Goal: Transaction & Acquisition: Book appointment/travel/reservation

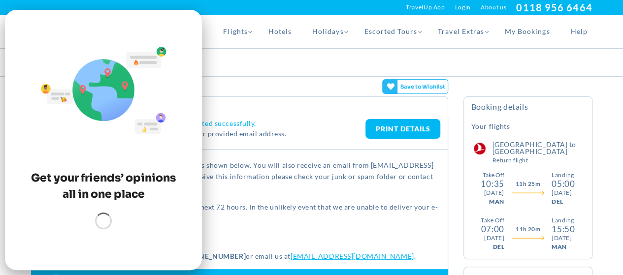
scroll to position [39, 0]
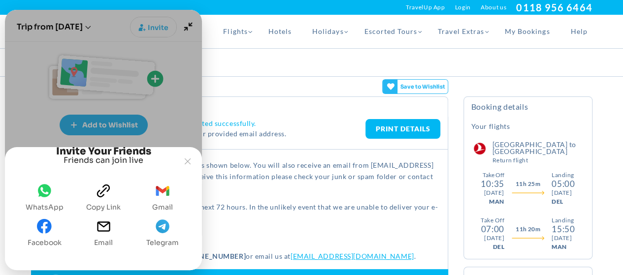
click at [46, 198] on icon "whatsapp" at bounding box center [44, 191] width 15 height 15
click at [186, 159] on icon "Joyned Window" at bounding box center [188, 162] width 6 height 6
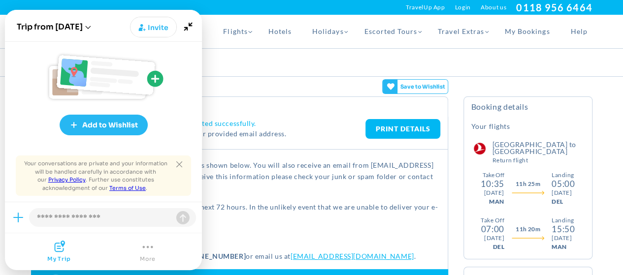
click at [415, 86] on span "Save to Wishlist" at bounding box center [423, 87] width 50 height 14
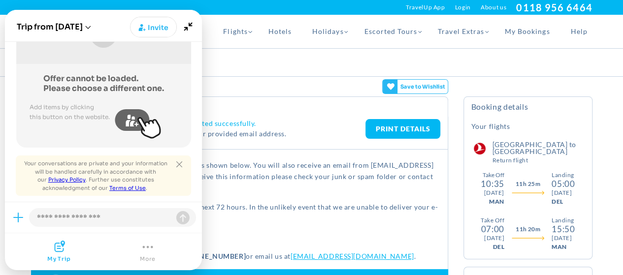
click at [391, 102] on icon at bounding box center [390, 105] width 7 height 7
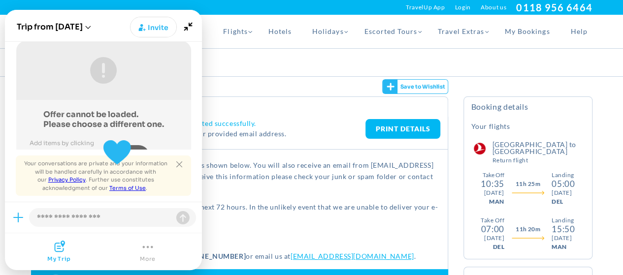
scroll to position [187, 0]
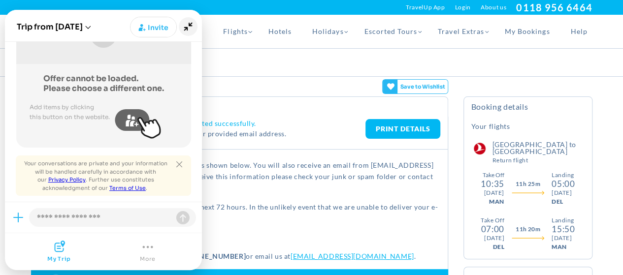
click at [186, 32] on icon "Minimize" at bounding box center [188, 26] width 19 height 19
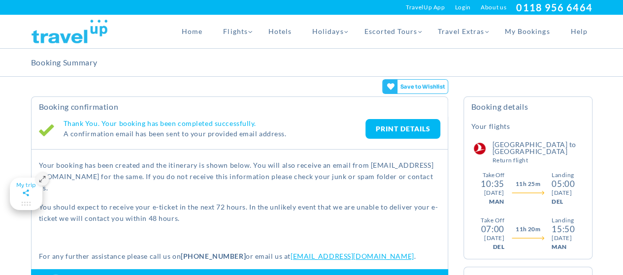
click at [401, 127] on link "PRINT DETAILS" at bounding box center [403, 129] width 75 height 20
click at [388, 102] on icon at bounding box center [390, 105] width 7 height 7
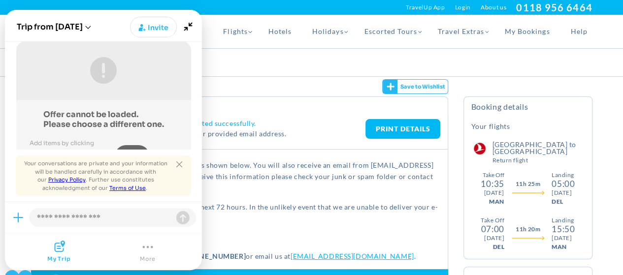
scroll to position [335, 0]
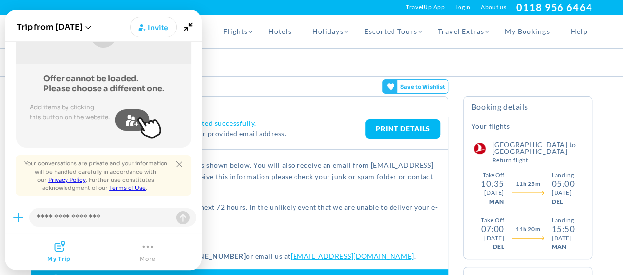
click at [140, 254] on button "More" at bounding box center [148, 252] width 16 height 22
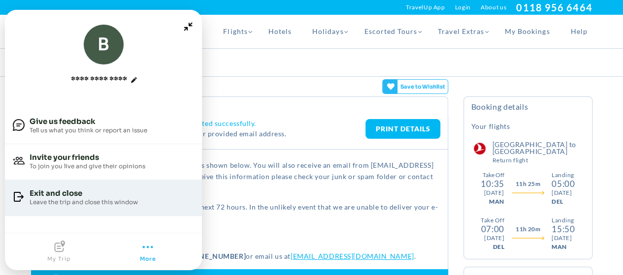
click at [65, 203] on div "Leave the trip and close this window" at bounding box center [84, 202] width 108 height 9
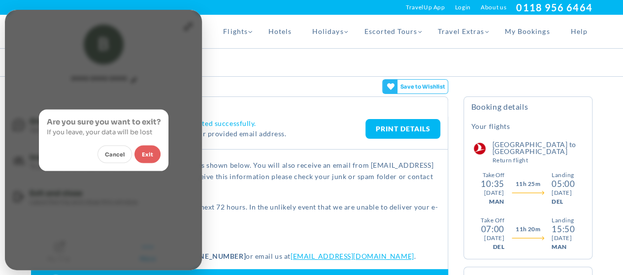
click at [148, 159] on button "Exit" at bounding box center [148, 154] width 26 height 18
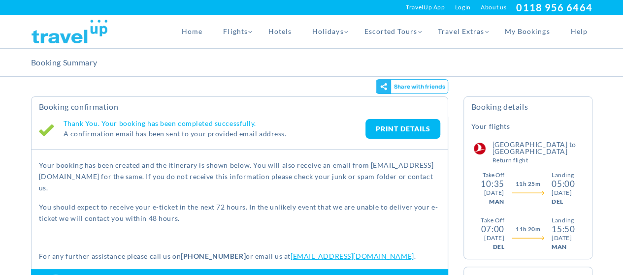
click at [414, 89] on span "Share with friends" at bounding box center [419, 87] width 57 height 14
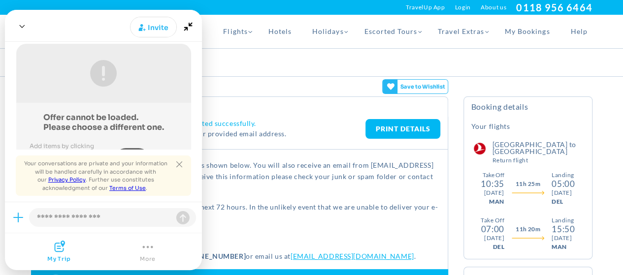
scroll to position [0, 0]
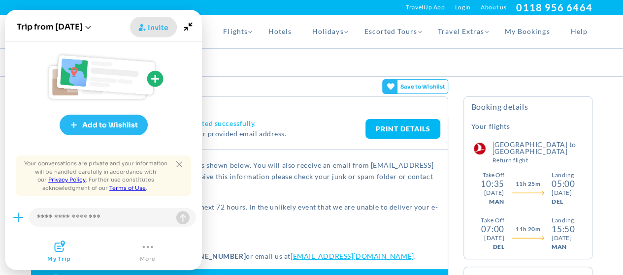
click at [145, 26] on icon "Joyned Window" at bounding box center [141, 28] width 7 height 8
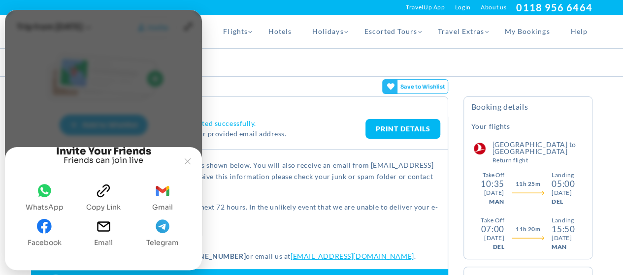
click at [40, 194] on icon "WhatsApp" at bounding box center [44, 190] width 13 height 13
click at [42, 197] on icon "whatsapp" at bounding box center [44, 191] width 15 height 15
click at [190, 159] on icon "Joyned Window" at bounding box center [188, 162] width 6 height 6
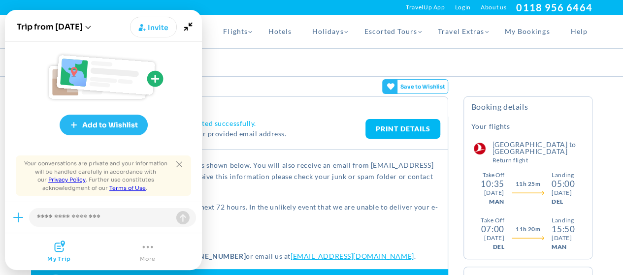
click at [148, 247] on icon "Joyned Window" at bounding box center [147, 247] width 10 height 2
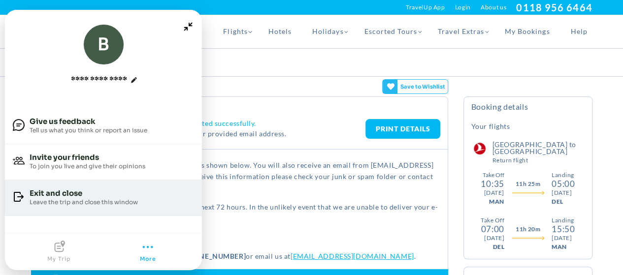
click at [88, 201] on div "Leave the trip and close this window" at bounding box center [84, 202] width 108 height 9
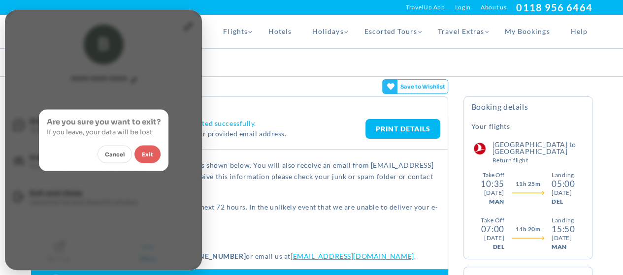
click at [148, 151] on button "Exit" at bounding box center [148, 154] width 26 height 18
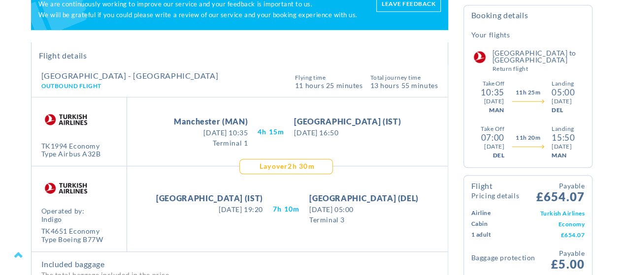
scroll to position [302, 0]
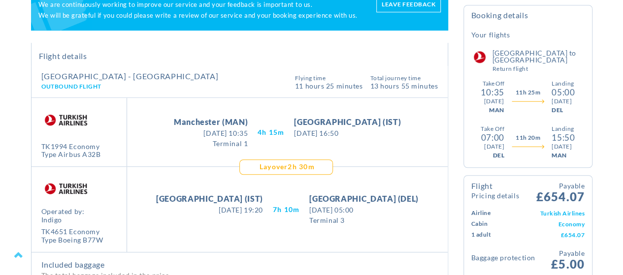
click at [266, 165] on span "Layover" at bounding box center [274, 167] width 28 height 12
click at [309, 171] on div "Take Off [GEOGRAPHIC_DATA] (IST) [DATE] 19:20 [DATE] 19:20 7H 10M Landing [GEOG…" at bounding box center [287, 209] width 321 height 85
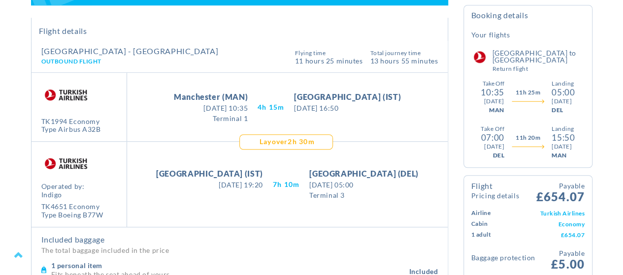
scroll to position [327, 0]
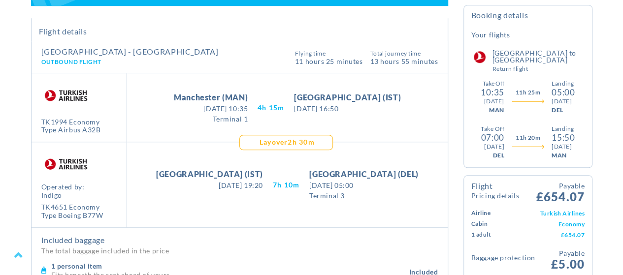
drag, startPoint x: 270, startPoint y: 183, endPoint x: 296, endPoint y: 185, distance: 26.2
click at [296, 185] on div "Take Off [GEOGRAPHIC_DATA] (IST) [DATE] 19:20 [DATE] 19:20 7H 10M Landing [GEOG…" at bounding box center [287, 184] width 321 height 85
click at [284, 114] on span "7H 10M" at bounding box center [271, 108] width 27 height 12
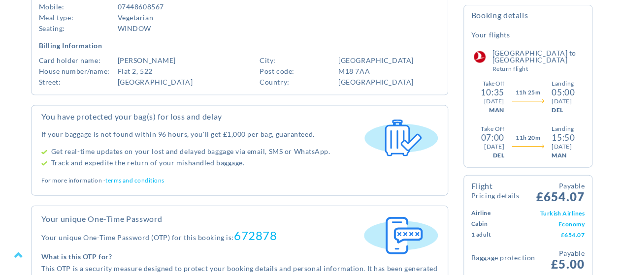
scroll to position [1011, 0]
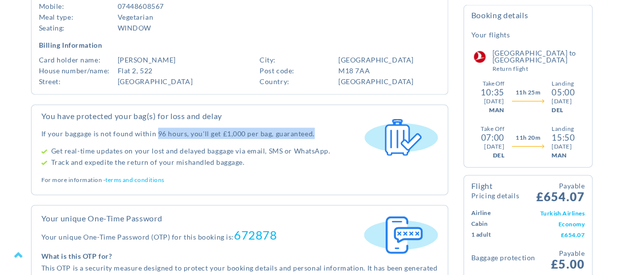
drag, startPoint x: 157, startPoint y: 132, endPoint x: 311, endPoint y: 120, distance: 155.2
click at [311, 120] on div "You have protected your bag(s) for loss and delay If your baggage is not found …" at bounding box center [190, 139] width 298 height 59
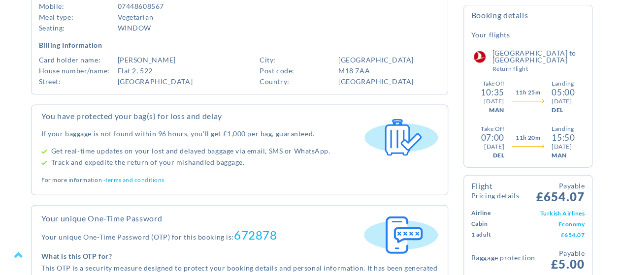
click at [314, 118] on h4 "You have protected your bag(s) for loss and delay" at bounding box center [190, 116] width 298 height 12
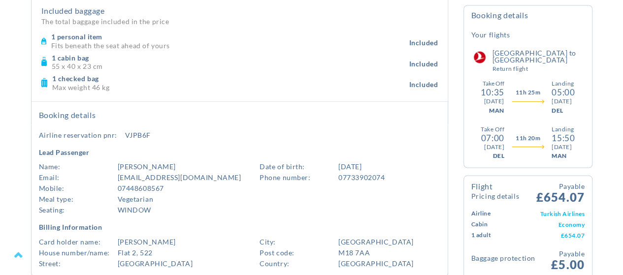
scroll to position [828, 0]
